Goal: Transaction & Acquisition: Download file/media

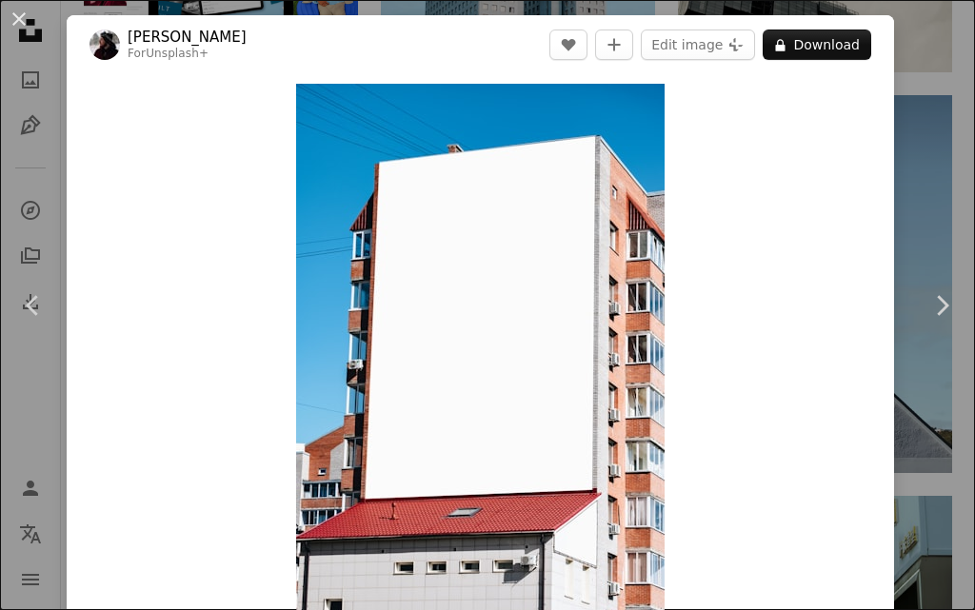
scroll to position [4412, 0]
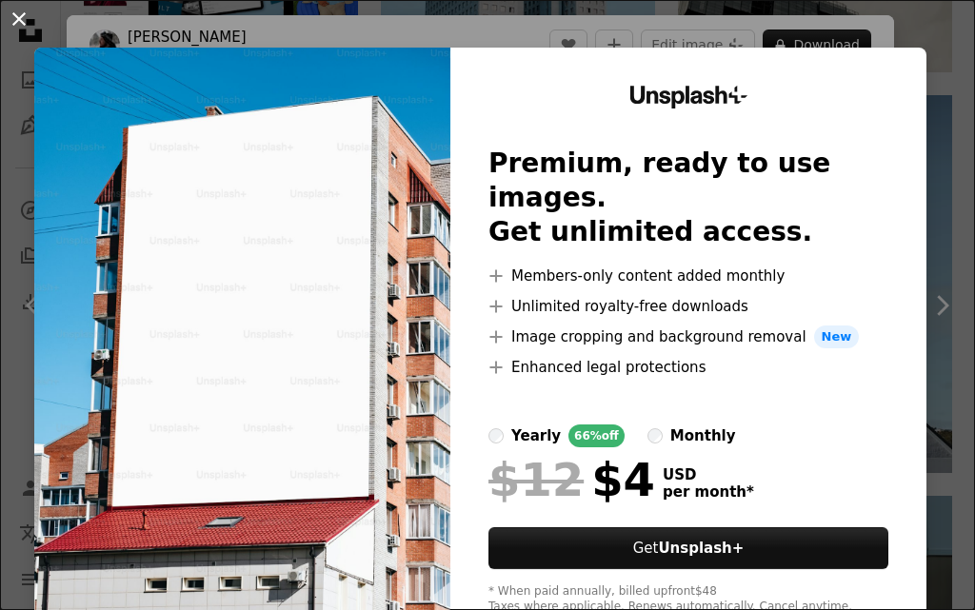
click at [28, 23] on button "An X shape" at bounding box center [19, 19] width 23 height 23
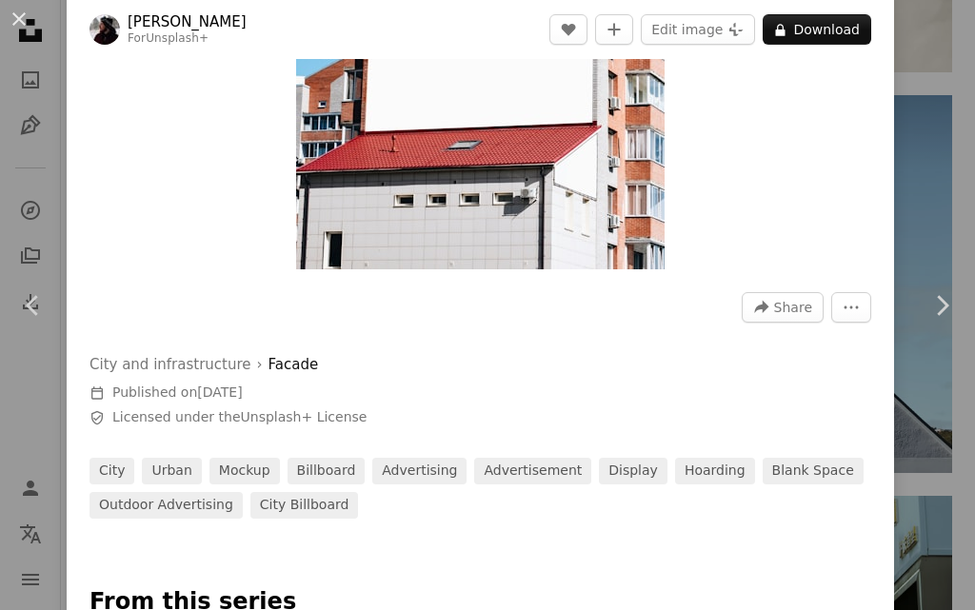
scroll to position [381, 0]
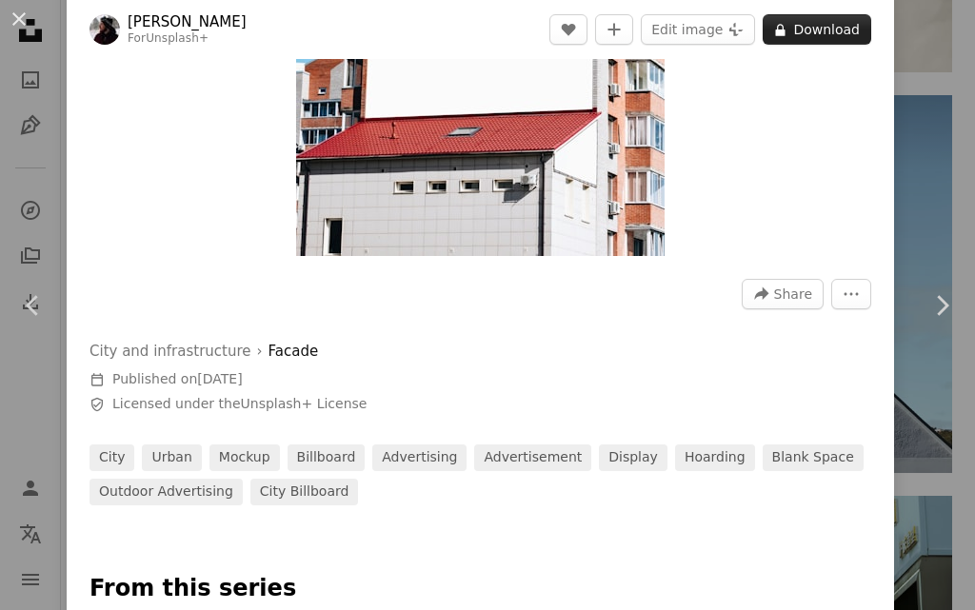
click at [797, 35] on button "A lock Download" at bounding box center [817, 29] width 109 height 30
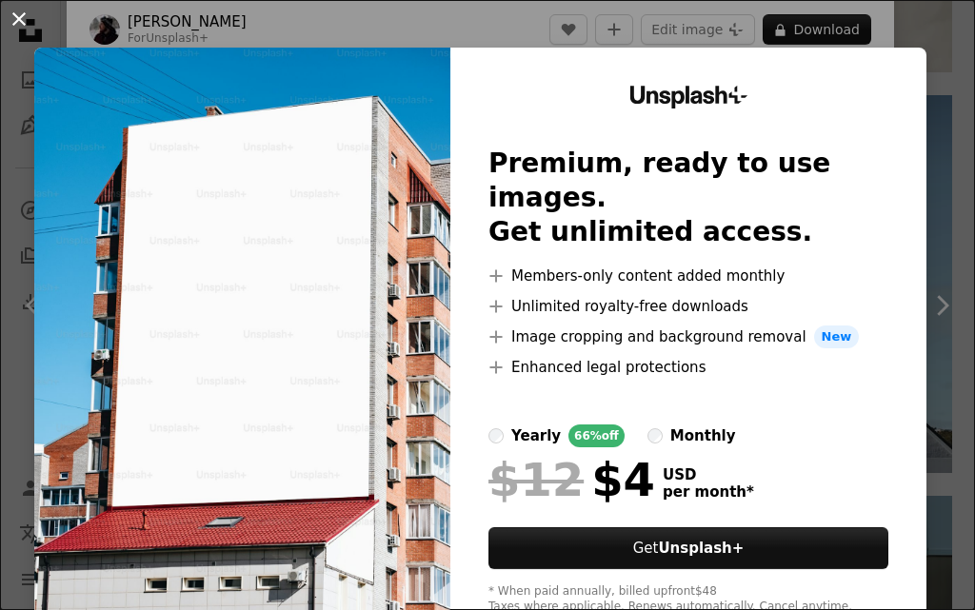
click at [20, 20] on button "An X shape" at bounding box center [19, 19] width 23 height 23
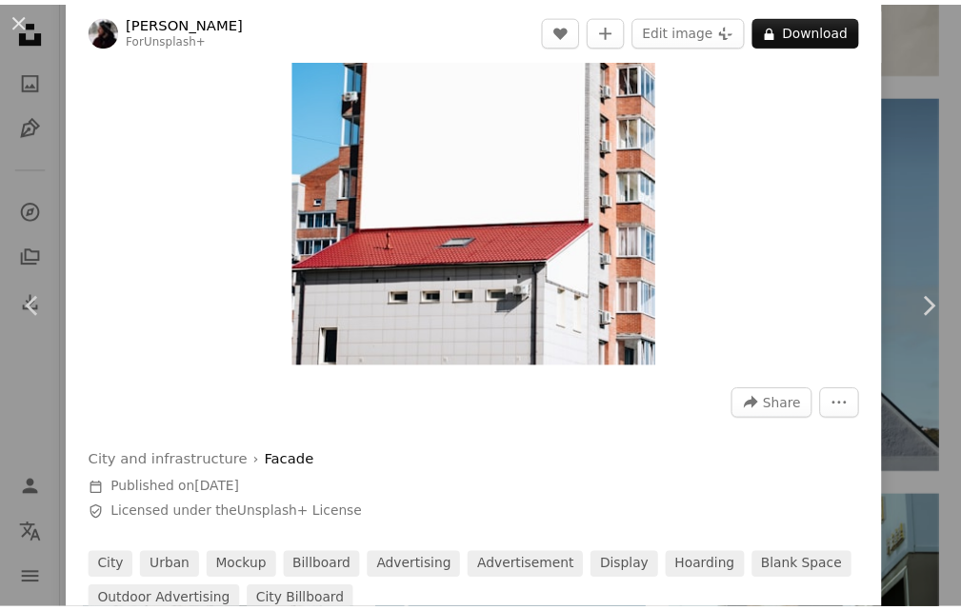
scroll to position [95, 0]
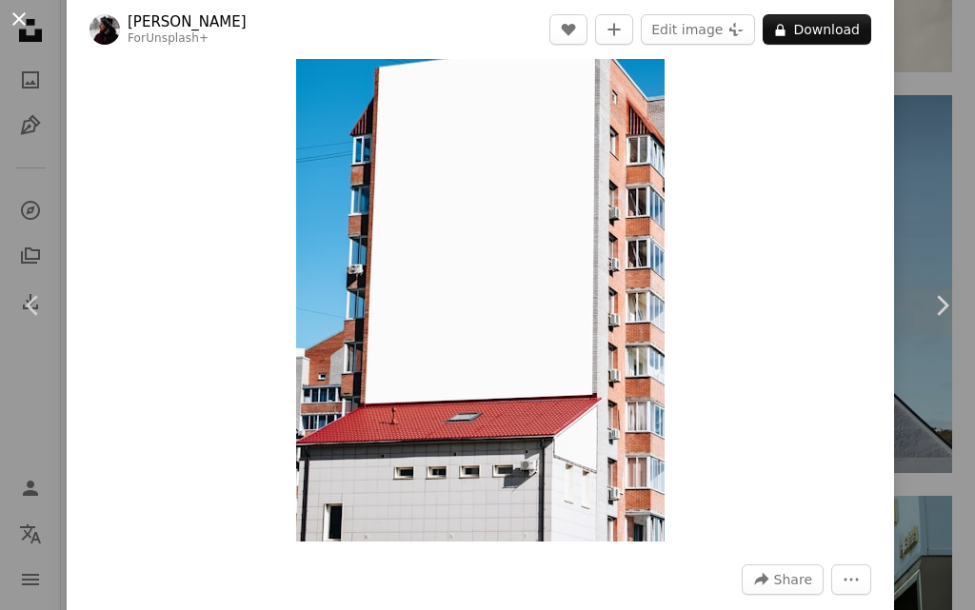
click at [23, 25] on button "An X shape" at bounding box center [19, 19] width 23 height 23
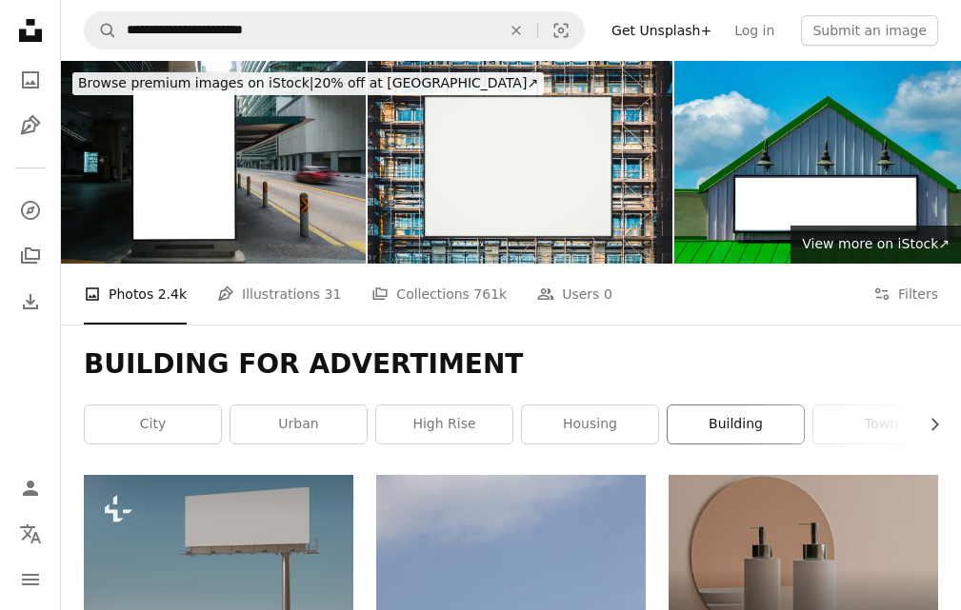
click at [704, 434] on link "building" at bounding box center [735, 425] width 136 height 38
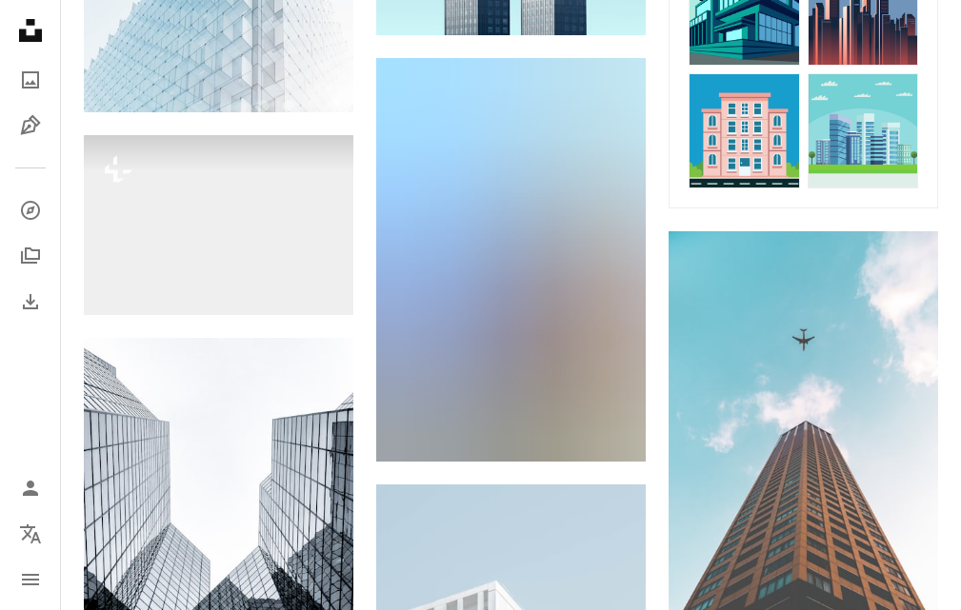
scroll to position [1428, 0]
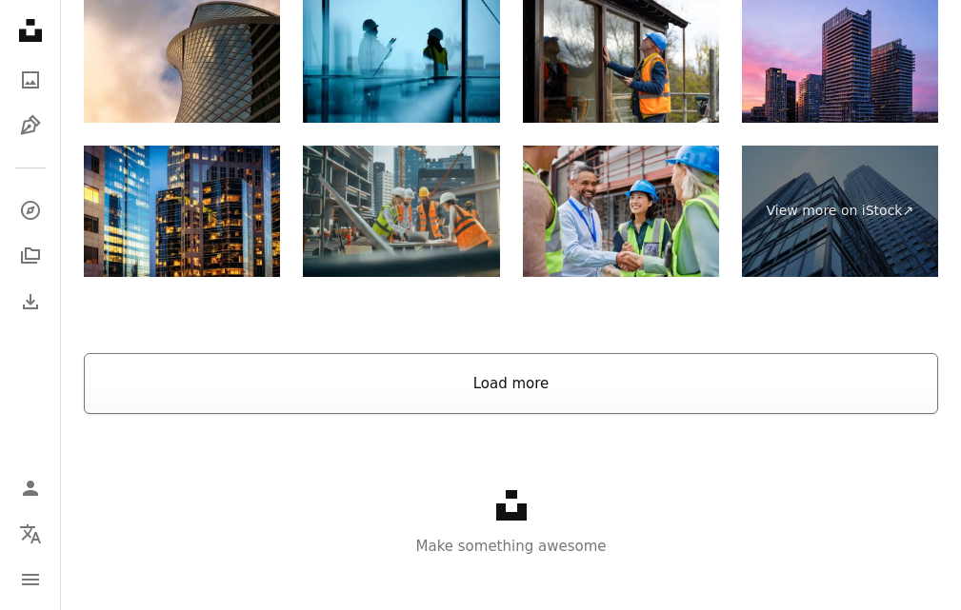
click at [609, 354] on button "Load more" at bounding box center [511, 383] width 854 height 61
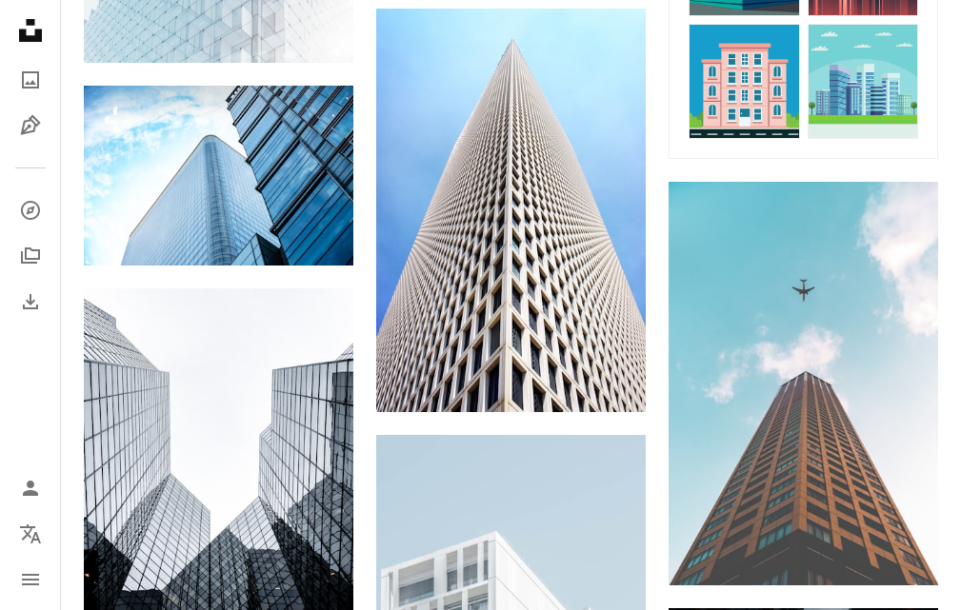
scroll to position [209, 0]
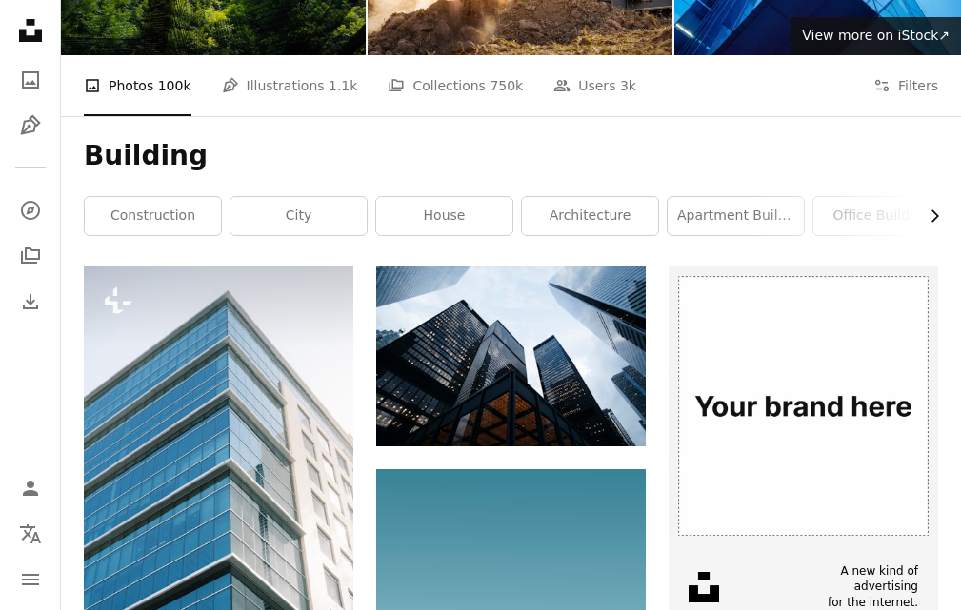
click at [930, 216] on icon "Chevron right" at bounding box center [934, 216] width 19 height 19
click at [601, 222] on link "office building" at bounding box center [595, 216] width 136 height 38
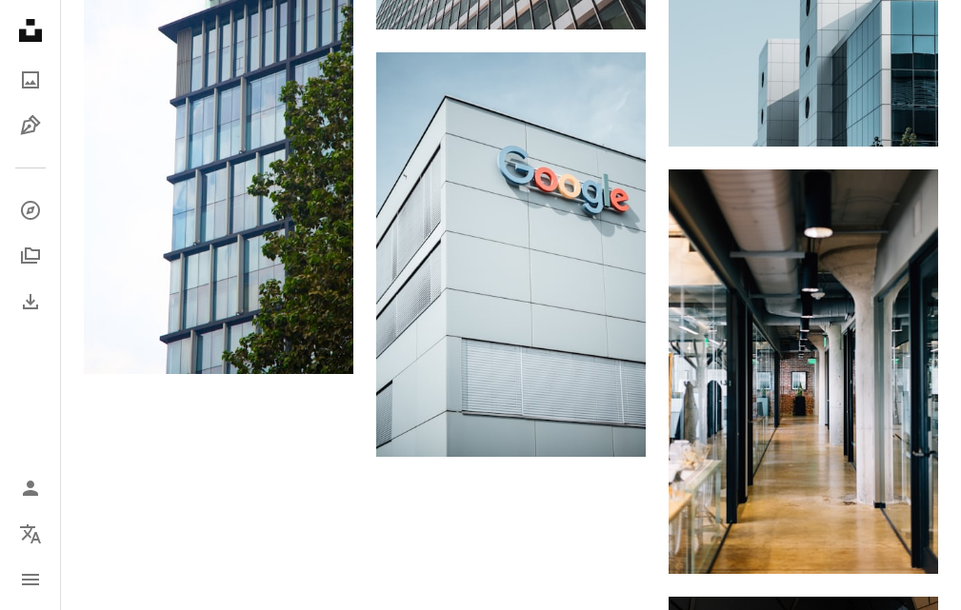
scroll to position [1965, 0]
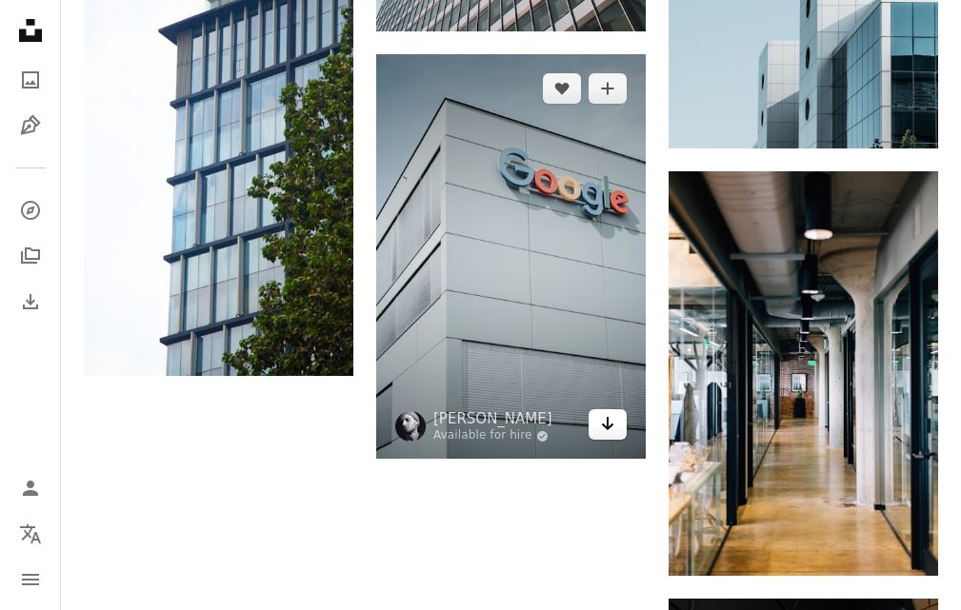
click at [616, 426] on link "Arrow pointing down" at bounding box center [607, 424] width 38 height 30
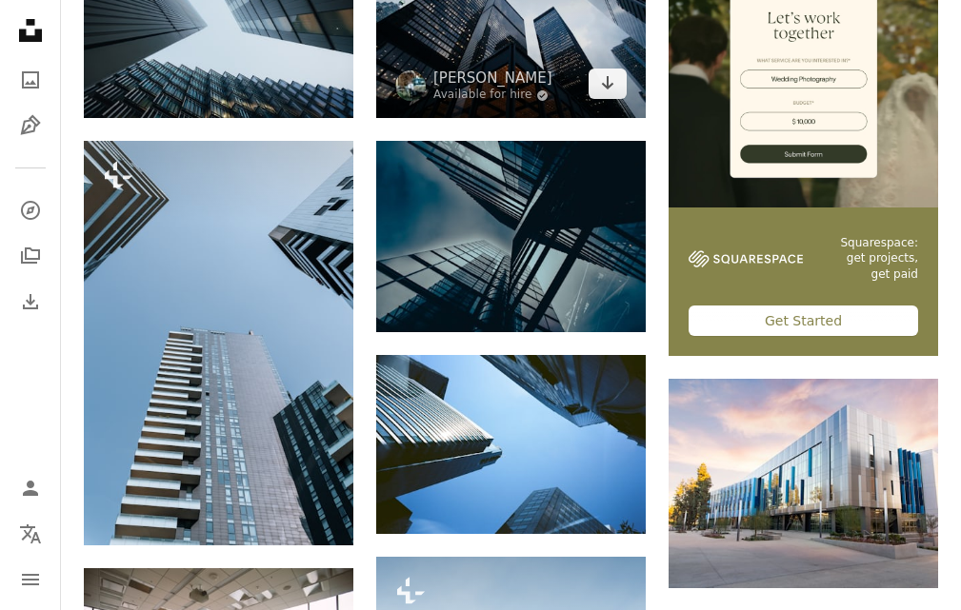
scroll to position [0, 0]
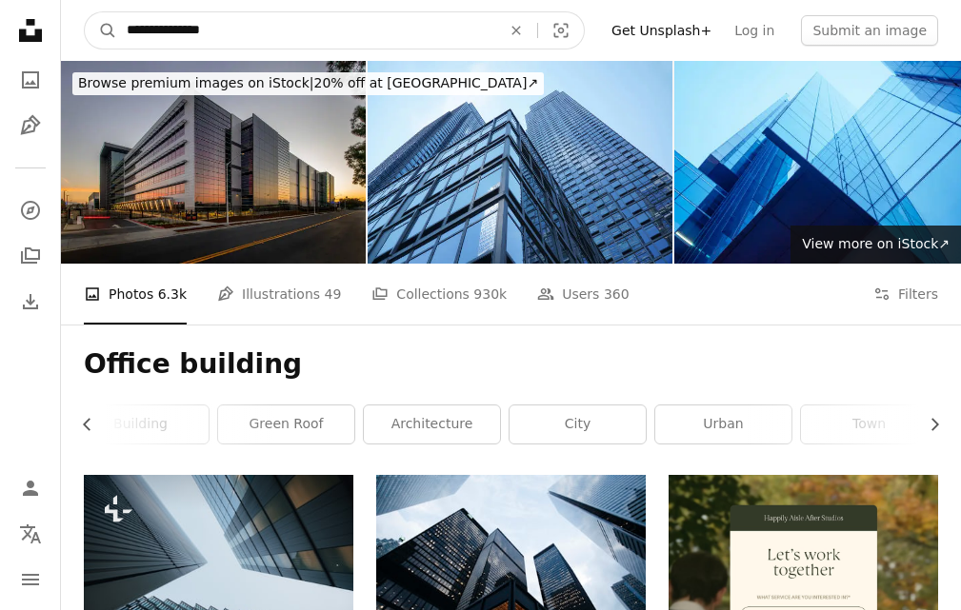
drag, startPoint x: 280, startPoint y: 35, endPoint x: 103, endPoint y: 49, distance: 177.6
click at [103, 49] on form "**********" at bounding box center [334, 30] width 501 height 38
type input "*********"
click at [85, 12] on button "A magnifying glass" at bounding box center [101, 30] width 32 height 36
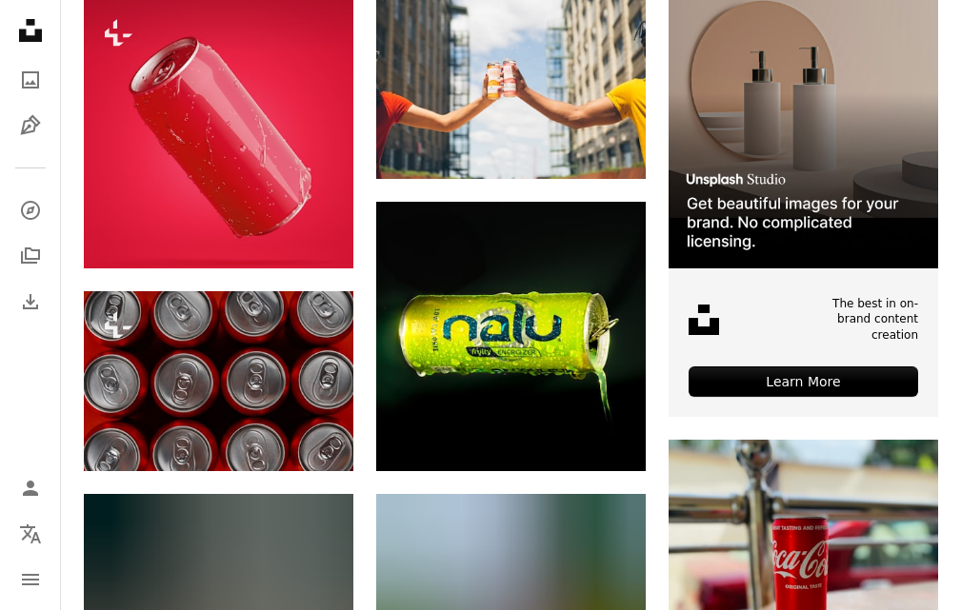
scroll to position [190, 0]
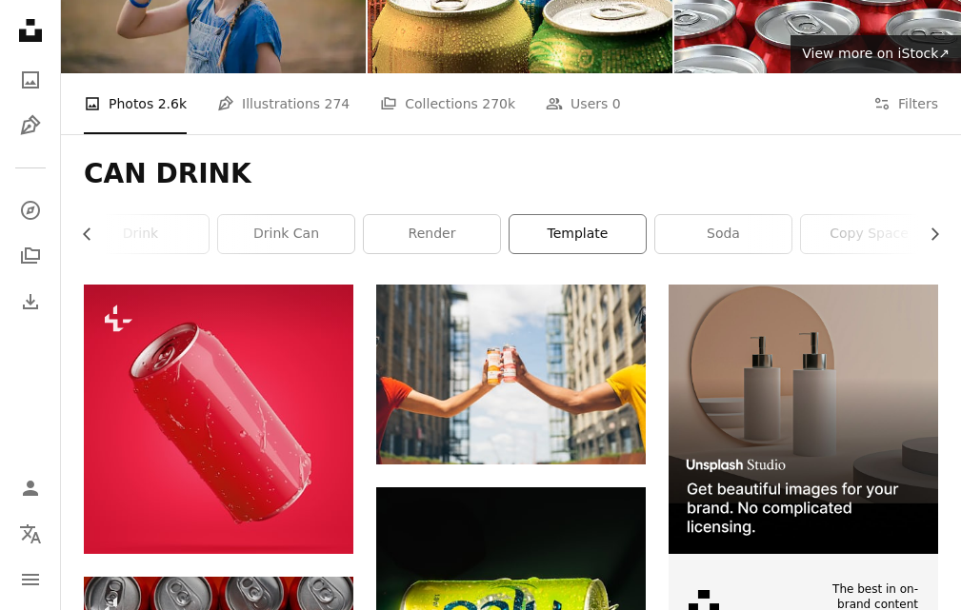
click at [604, 237] on link "template" at bounding box center [577, 234] width 136 height 38
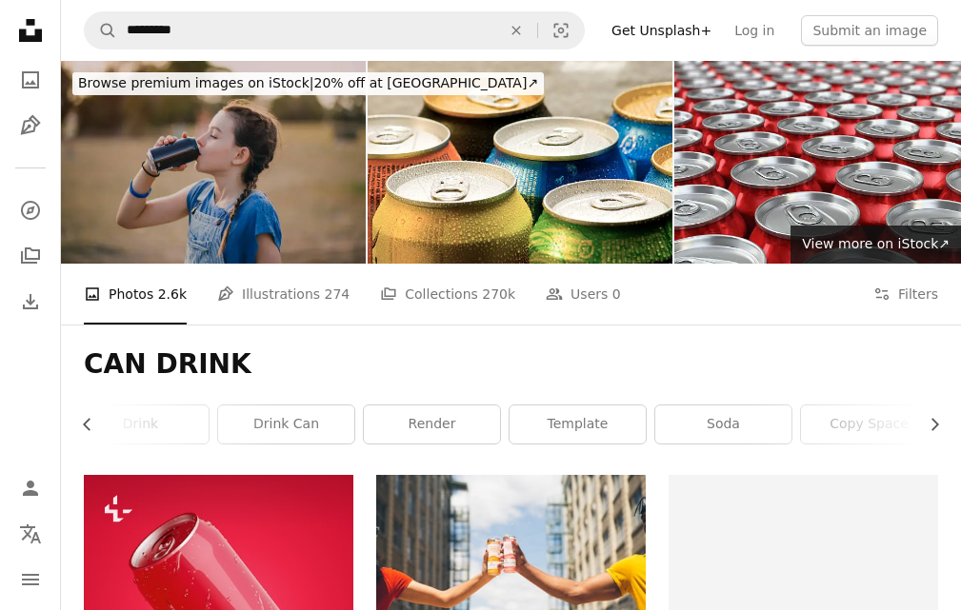
scroll to position [190, 0]
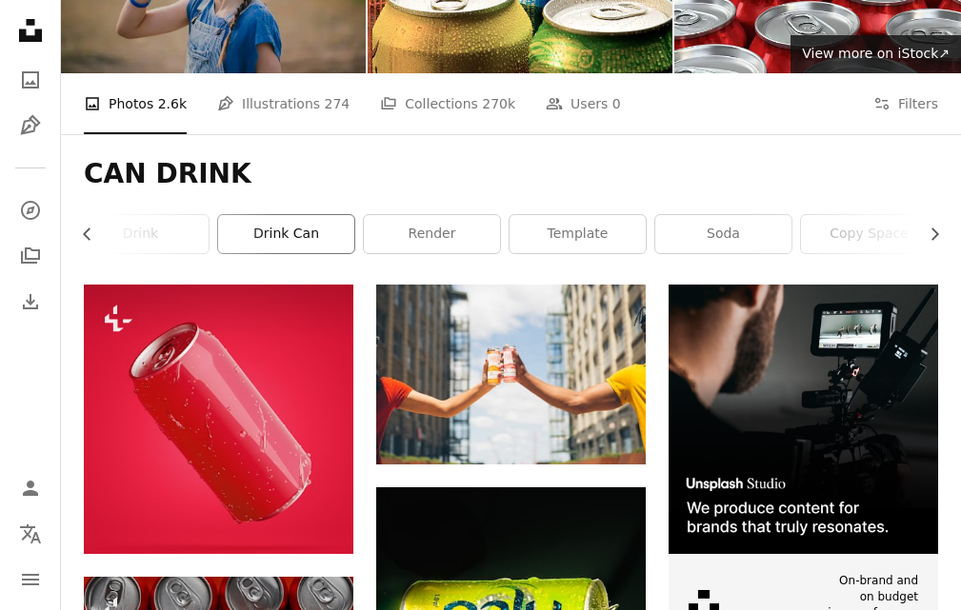
click at [301, 237] on link "drink can" at bounding box center [286, 234] width 136 height 38
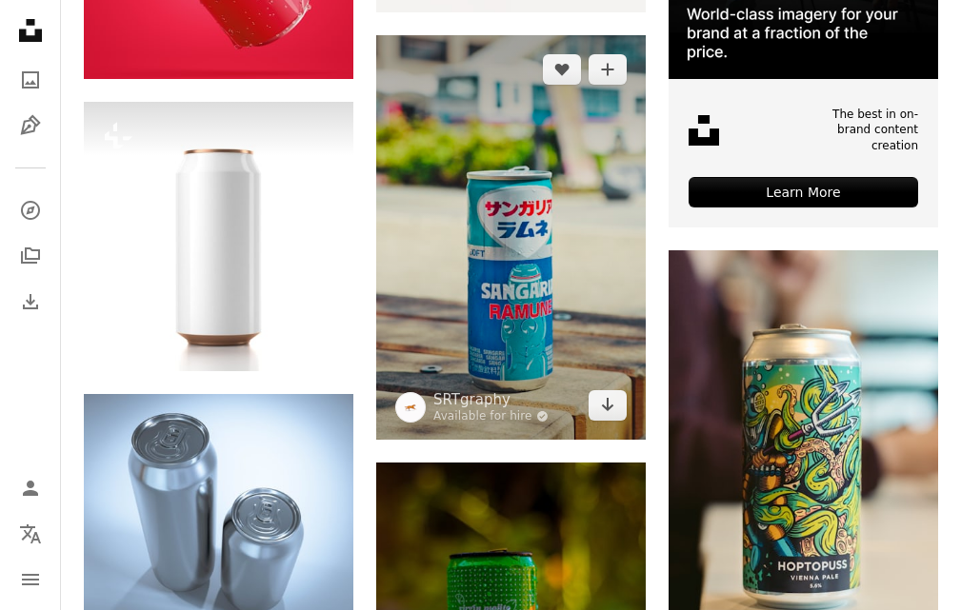
scroll to position [666, 0]
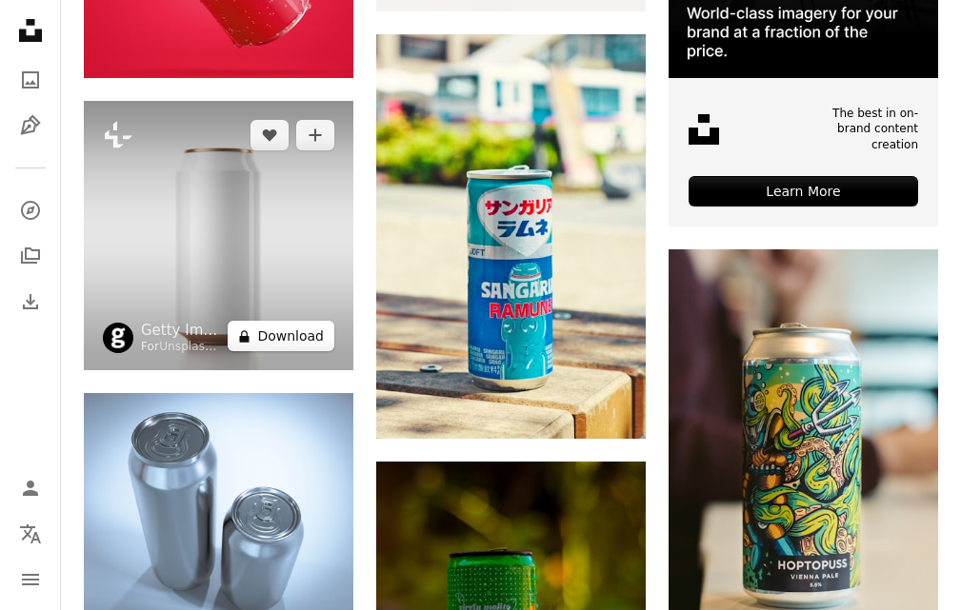
click at [299, 333] on button "A lock Download" at bounding box center [281, 336] width 107 height 30
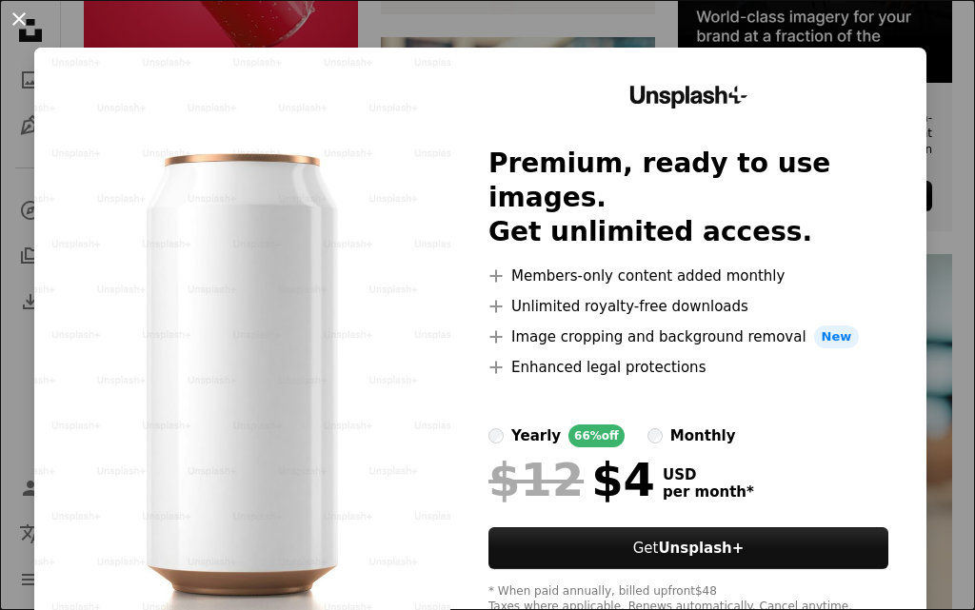
click at [28, 27] on button "An X shape" at bounding box center [19, 19] width 23 height 23
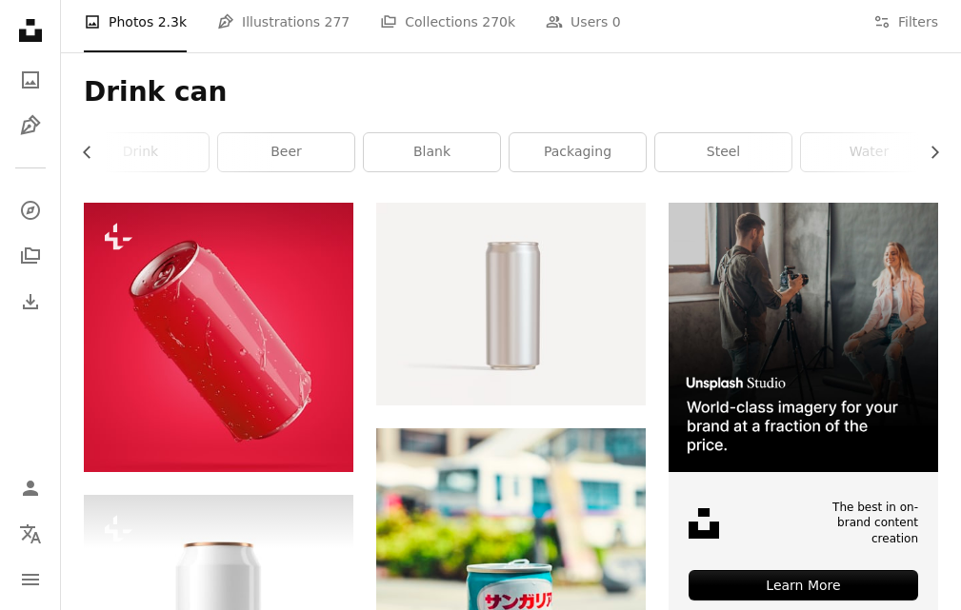
scroll to position [190, 0]
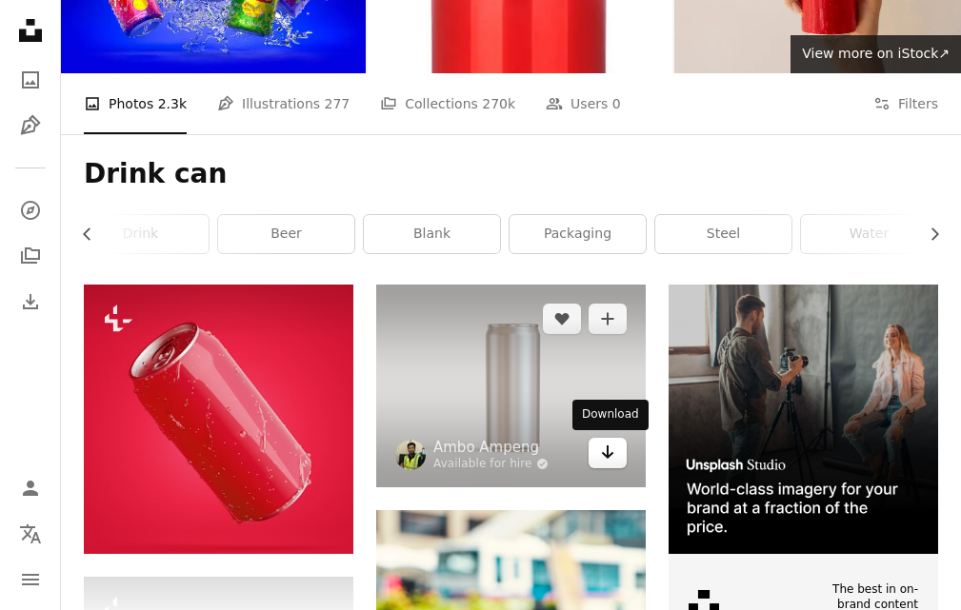
click at [613, 460] on icon "Arrow pointing down" at bounding box center [607, 452] width 15 height 23
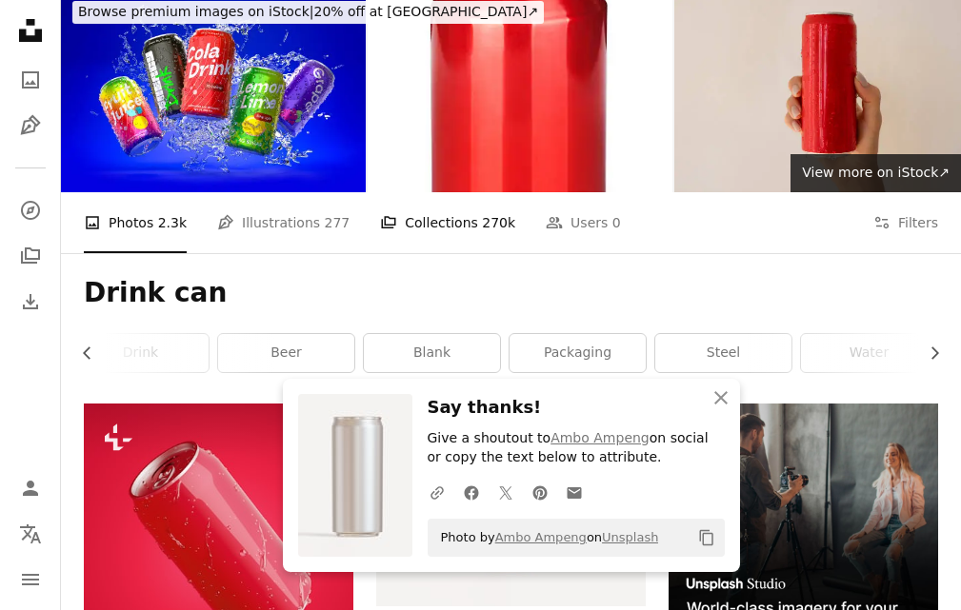
scroll to position [0, 0]
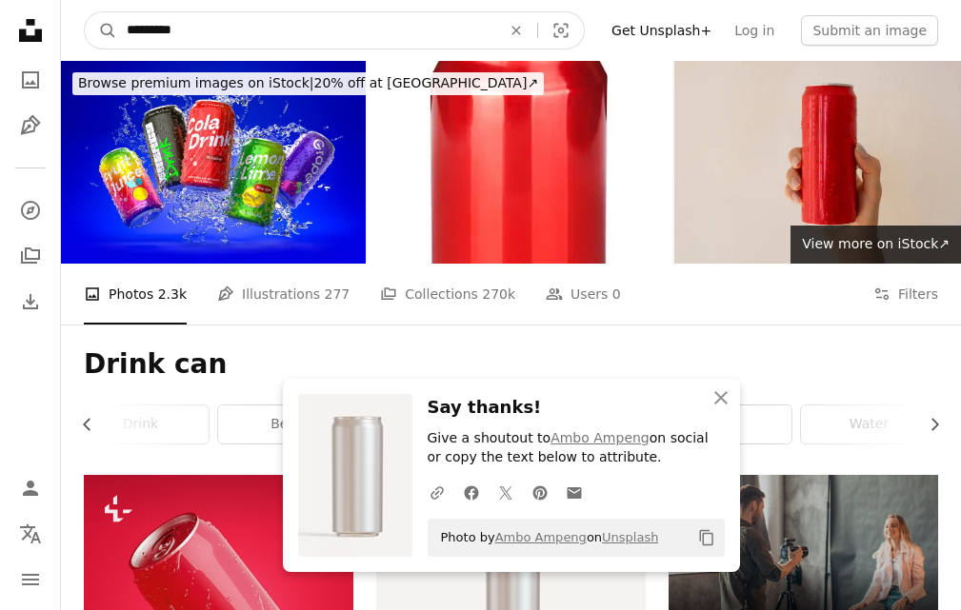
drag, startPoint x: 246, startPoint y: 33, endPoint x: 65, endPoint y: 28, distance: 181.0
click at [65, 28] on nav "A magnifying glass ********* An X shape Visual search Filters Get Unsplash+ Log…" at bounding box center [511, 30] width 900 height 61
click at [280, 30] on input "*********" at bounding box center [306, 30] width 378 height 36
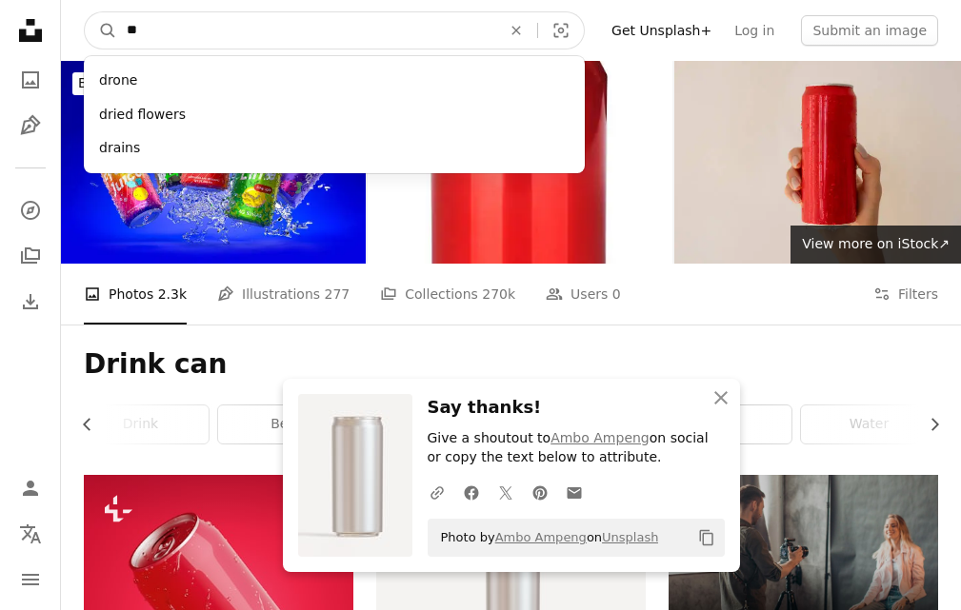
type input "*"
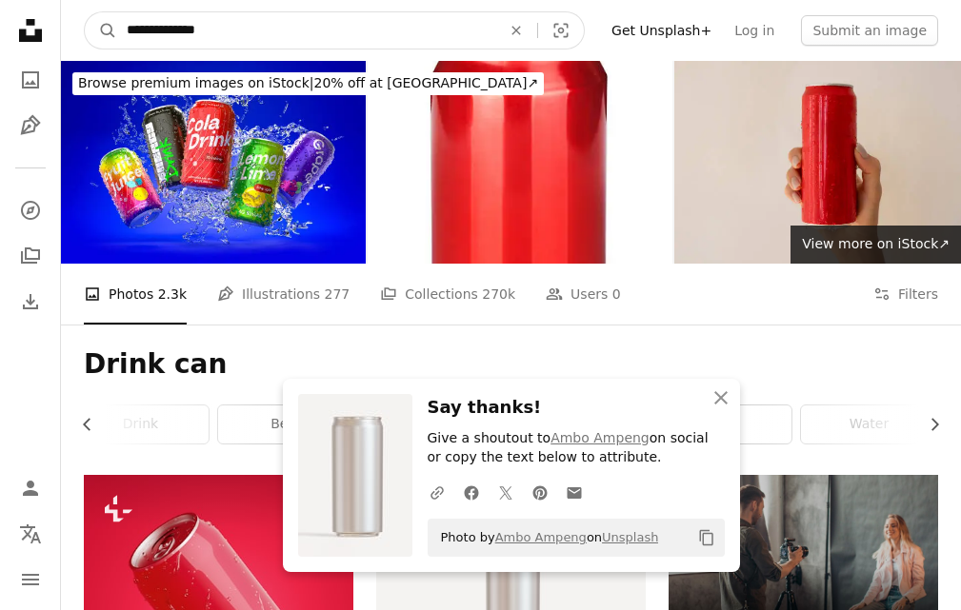
type input "**********"
click at [85, 12] on button "A magnifying glass" at bounding box center [101, 30] width 32 height 36
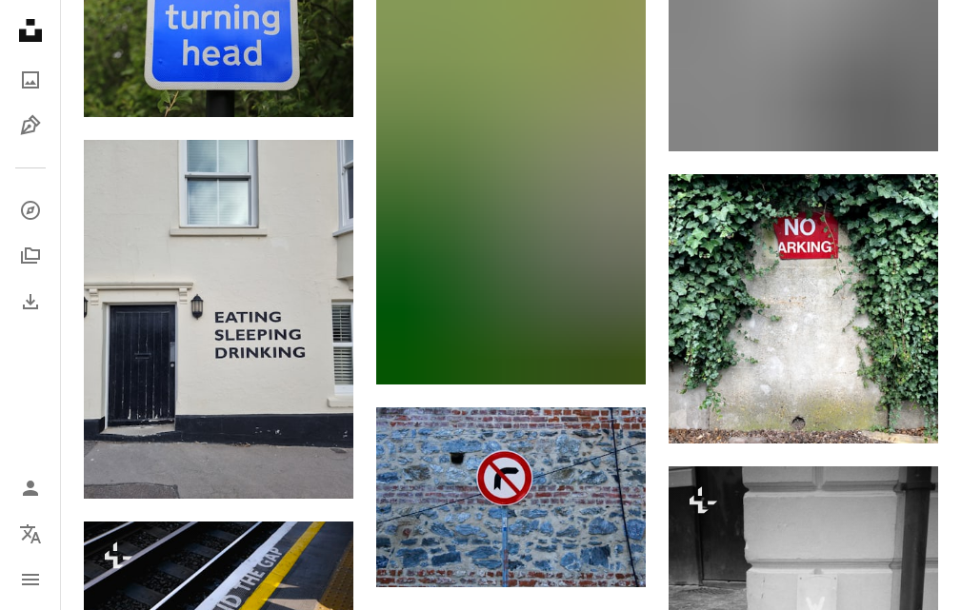
scroll to position [1714, 0]
